Goal: Obtain resource: Download file/media

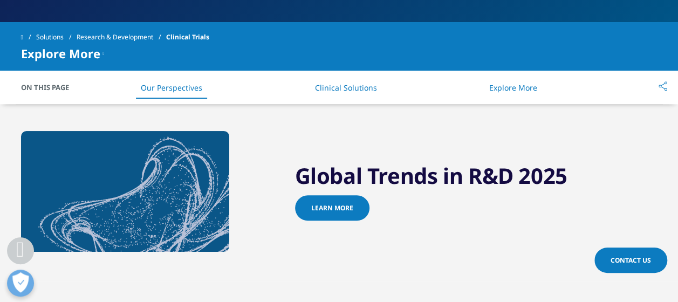
scroll to position [331, 0]
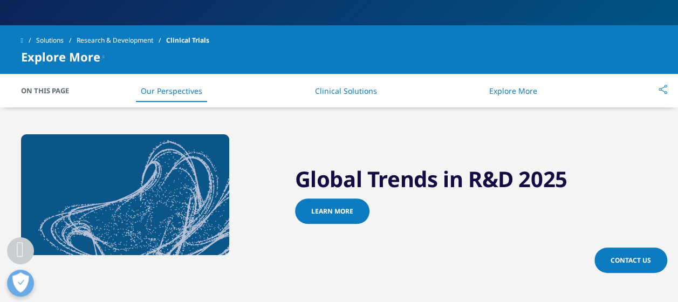
click at [326, 210] on span "Learn more" at bounding box center [332, 211] width 42 height 9
click at [333, 210] on span "Learn more" at bounding box center [332, 211] width 42 height 9
click at [338, 216] on link "Learn more" at bounding box center [332, 210] width 74 height 25
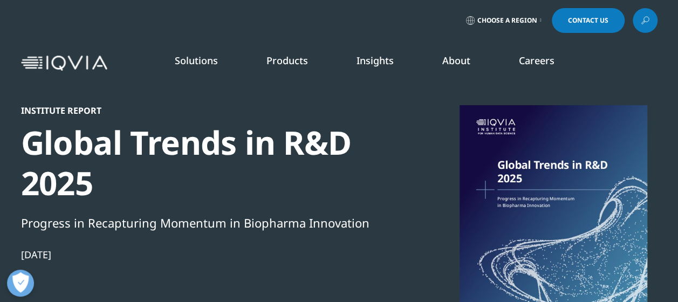
scroll to position [595, 636]
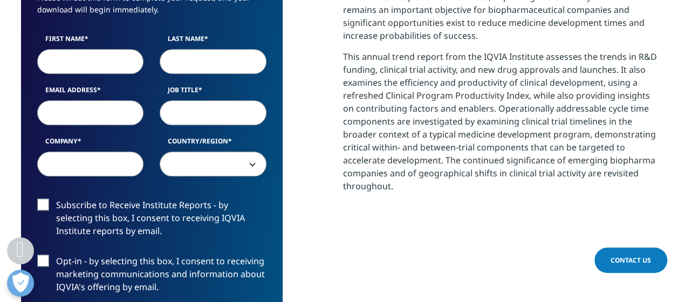
scroll to position [575, 0]
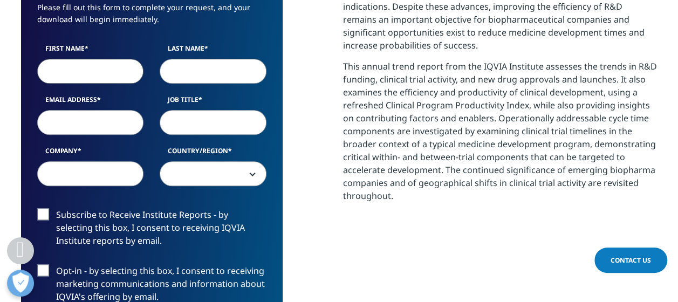
click at [96, 67] on input "First Name" at bounding box center [90, 71] width 107 height 25
type input "Chip"
type input "Bierbaum"
type input "Managing Director"
type input "Cantor Fitzgerald"
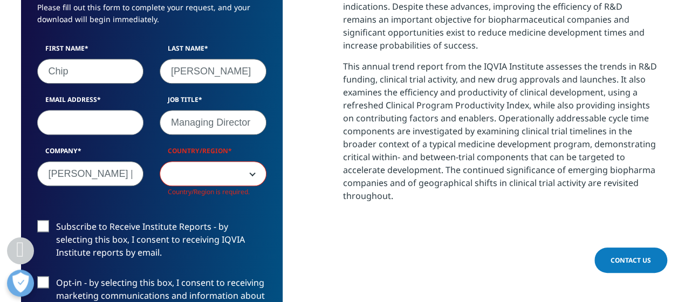
scroll to position [607, 636]
click at [109, 123] on input "Email Address" at bounding box center [90, 122] width 107 height 25
type input "chip.bierbaum@cantor.com"
select select "[GEOGRAPHIC_DATA]"
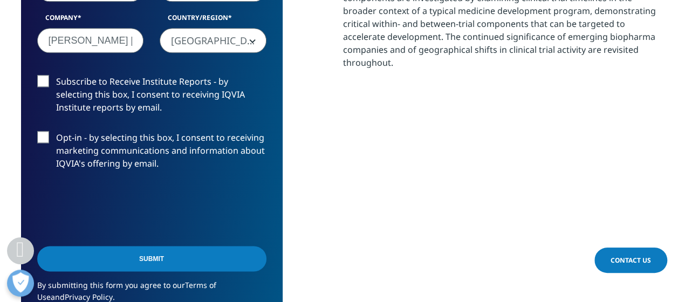
scroll to position [721, 0]
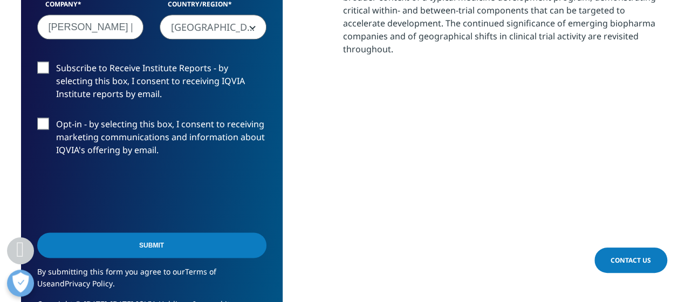
click at [141, 245] on input "Submit" at bounding box center [151, 244] width 229 height 25
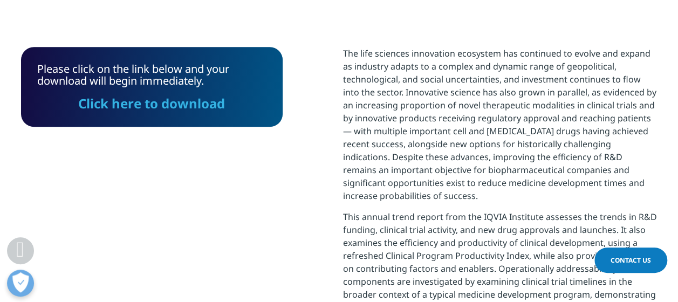
scroll to position [412, 0]
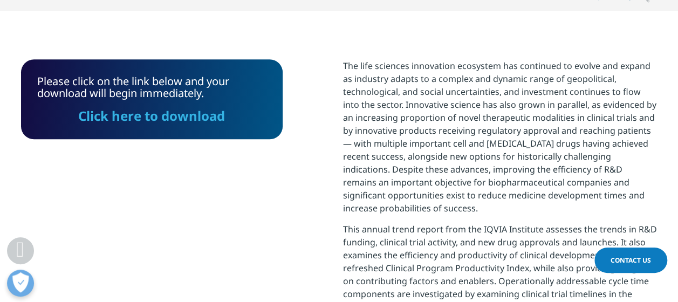
click at [178, 120] on link "Click here to download" at bounding box center [151, 116] width 147 height 18
